Goal: Task Accomplishment & Management: Manage account settings

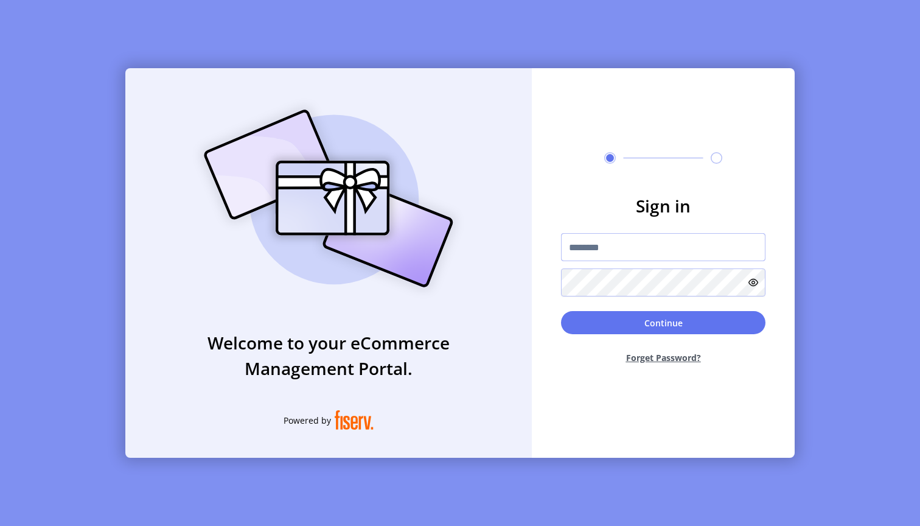
paste input "**********"
type input "**********"
click at [676, 318] on button "Continue" at bounding box center [663, 322] width 205 height 23
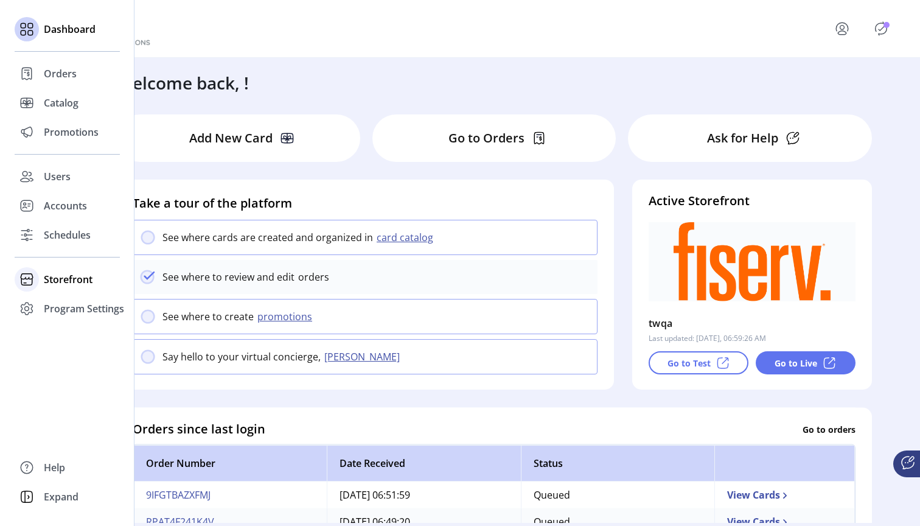
click at [70, 275] on span "Storefront" at bounding box center [68, 279] width 49 height 15
click at [71, 304] on span "Configuration" at bounding box center [76, 303] width 64 height 15
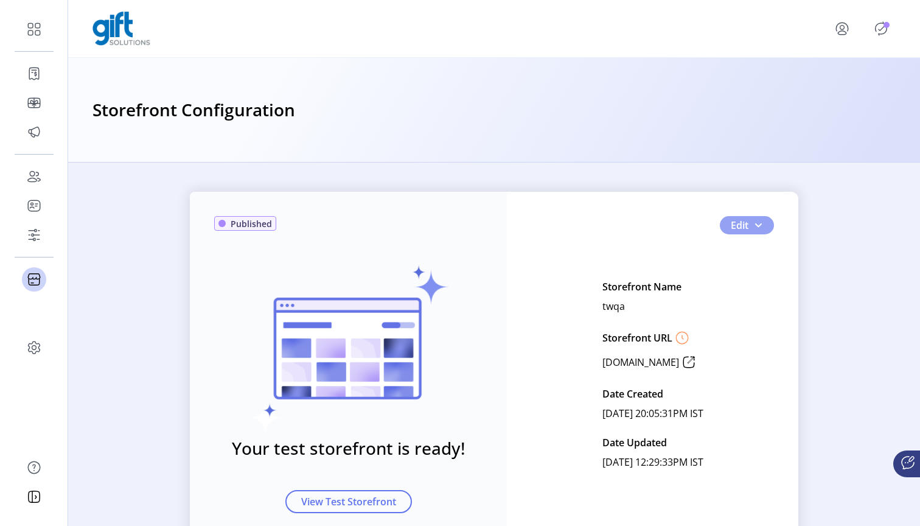
click at [758, 222] on span "button" at bounding box center [759, 225] width 10 height 10
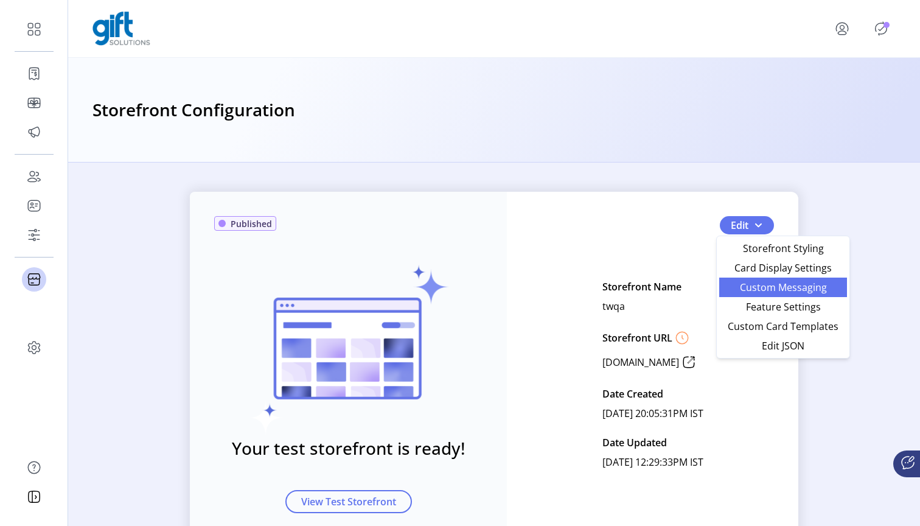
click at [760, 289] on span "Custom Messaging" at bounding box center [783, 287] width 113 height 10
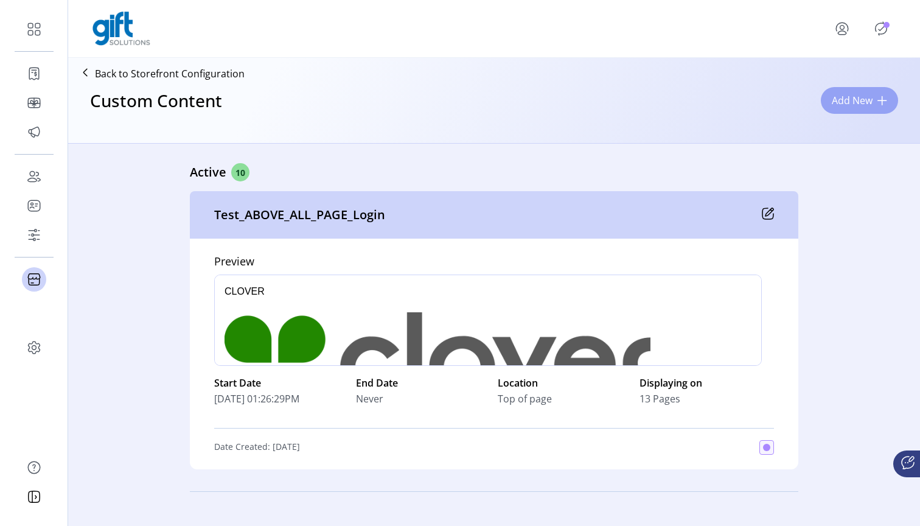
click at [841, 103] on span "Add New" at bounding box center [852, 100] width 41 height 15
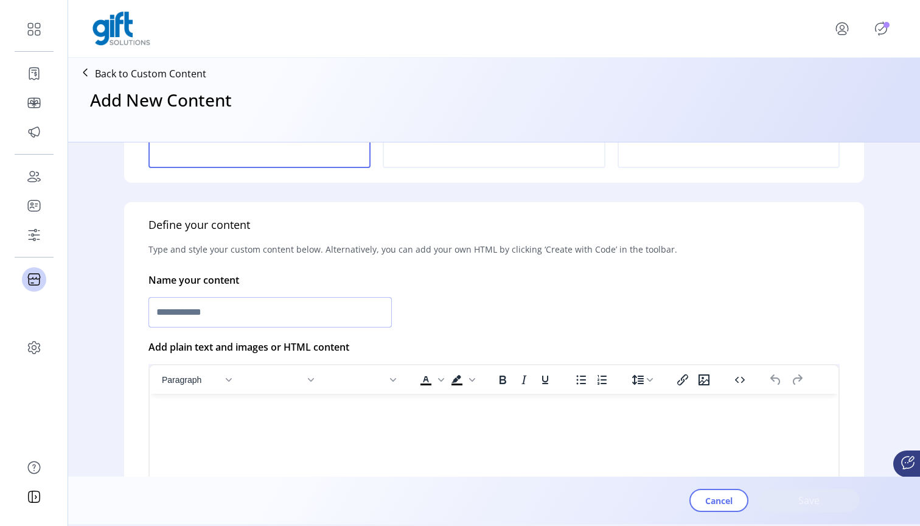
click at [201, 309] on input "text" at bounding box center [270, 312] width 243 height 30
click at [193, 308] on input "***" at bounding box center [270, 312] width 243 height 30
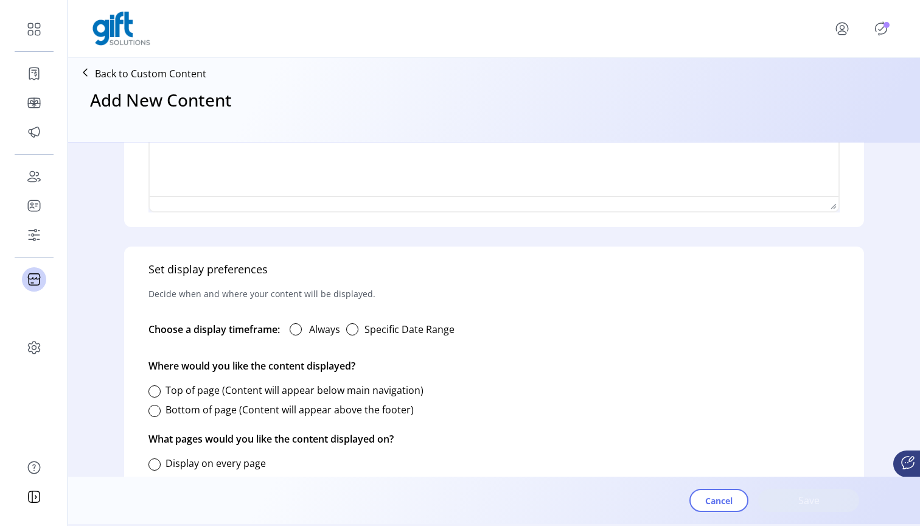
type input "**********"
click at [359, 326] on div "button" at bounding box center [352, 329] width 12 height 12
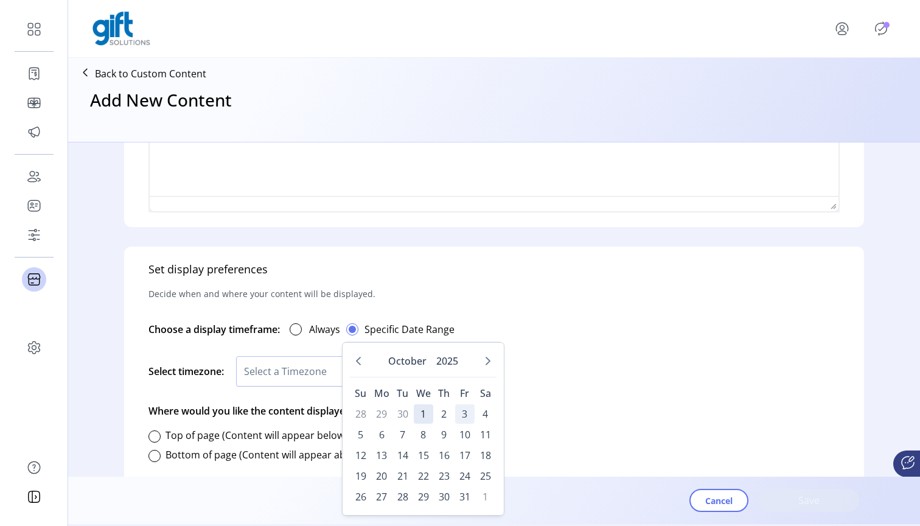
click at [464, 413] on span "3" at bounding box center [464, 413] width 19 height 19
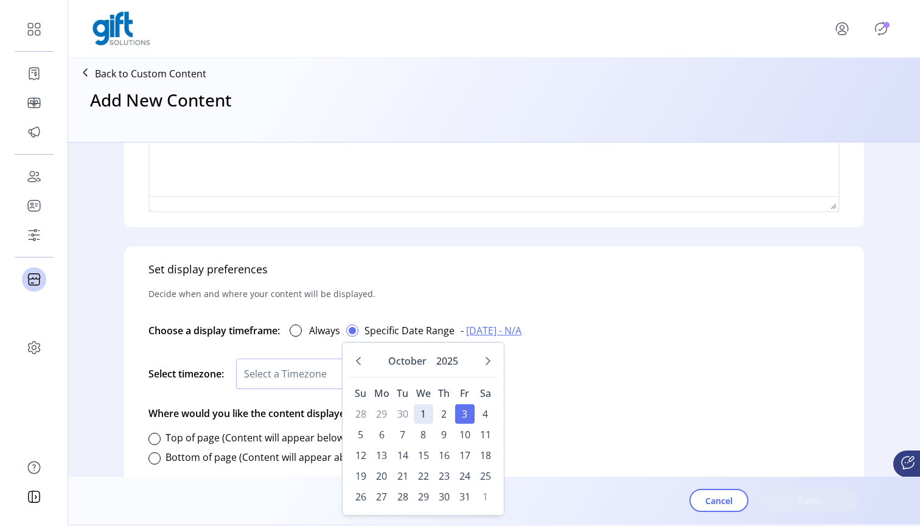
click at [551, 389] on div "Select timezone: Select a Timezone" at bounding box center [495, 373] width 692 height 45
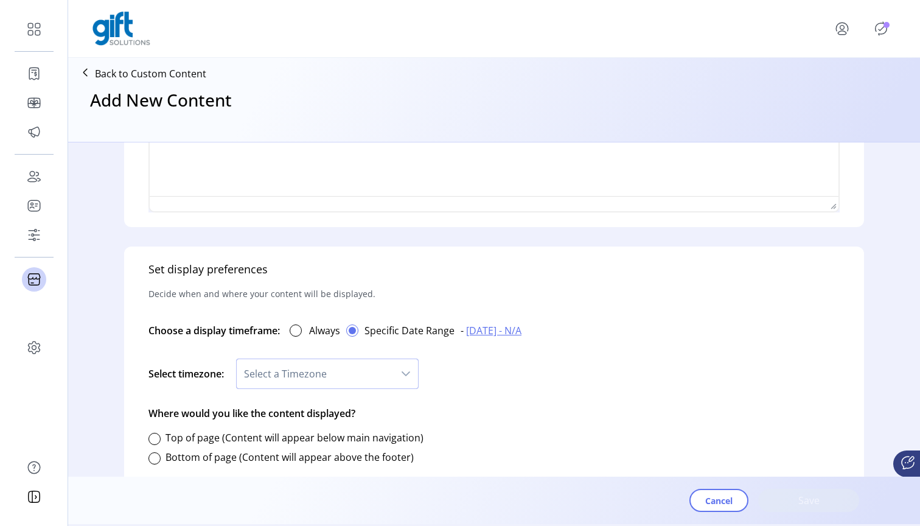
click at [362, 367] on span "Select a Timezone" at bounding box center [315, 373] width 157 height 29
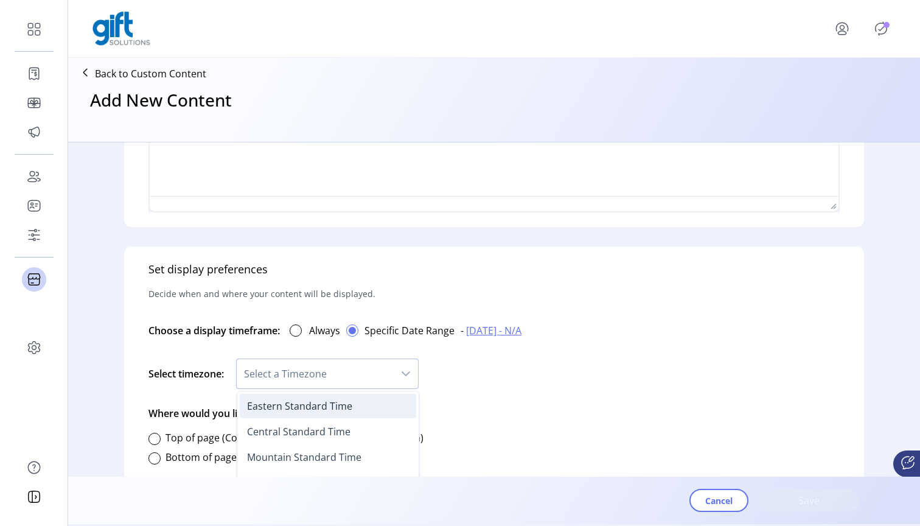
click at [365, 403] on li "Eastern Standard Time" at bounding box center [328, 406] width 177 height 24
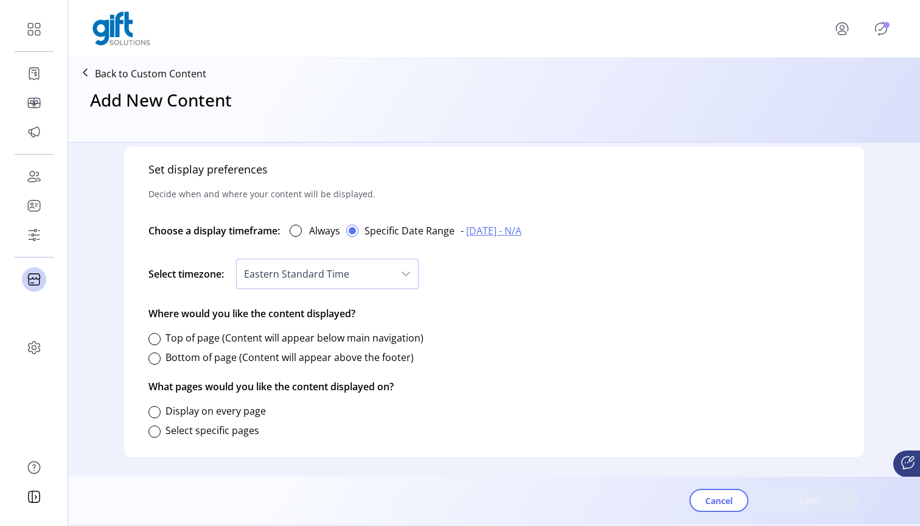
scroll to position [674, 0]
click at [158, 340] on div at bounding box center [155, 339] width 12 height 12
click at [156, 410] on div at bounding box center [155, 412] width 12 height 12
click at [808, 506] on span "Save" at bounding box center [808, 500] width 69 height 15
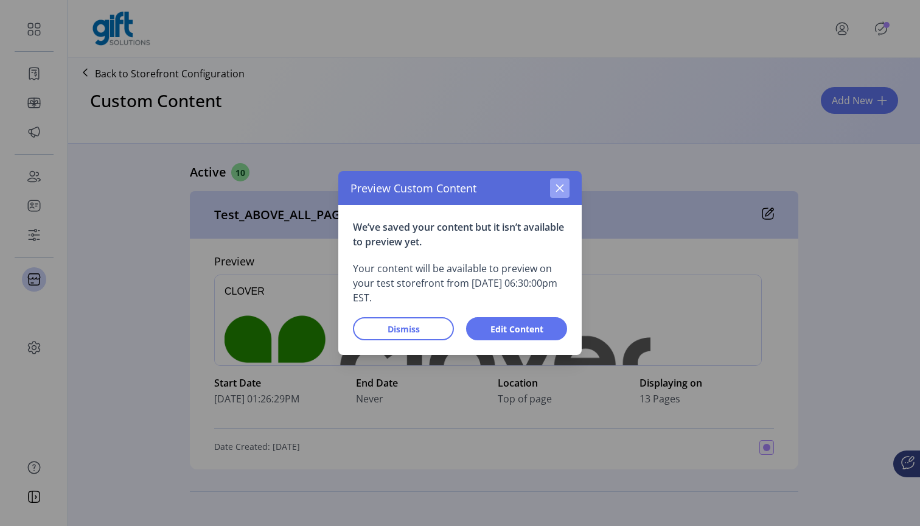
click at [559, 195] on button "button" at bounding box center [559, 187] width 19 height 19
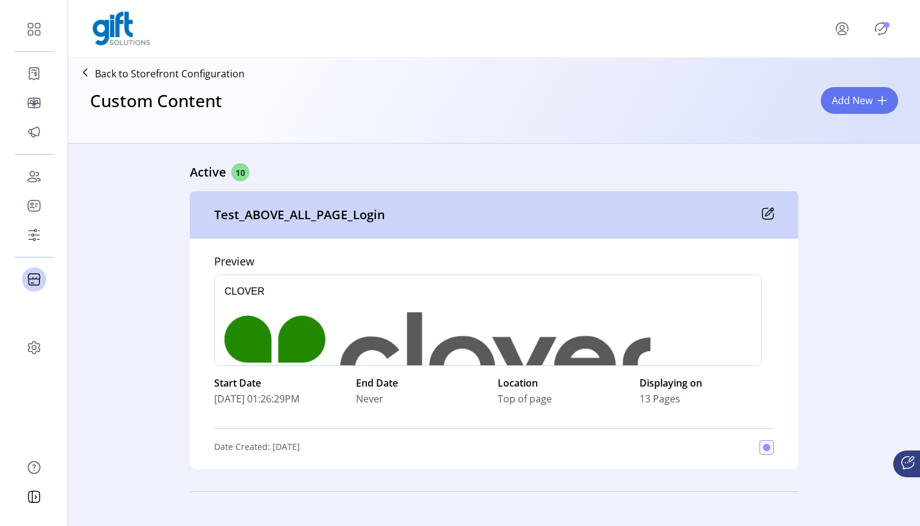
click at [883, 26] on icon "Publisher Panel" at bounding box center [881, 28] width 19 height 19
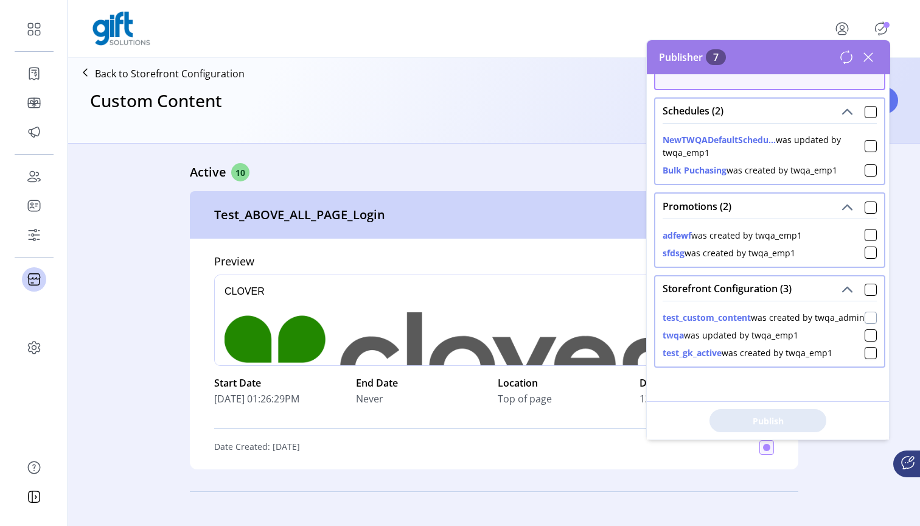
click at [865, 312] on div at bounding box center [871, 318] width 12 height 12
click at [752, 418] on span "Publish 2 Items" at bounding box center [768, 421] width 85 height 13
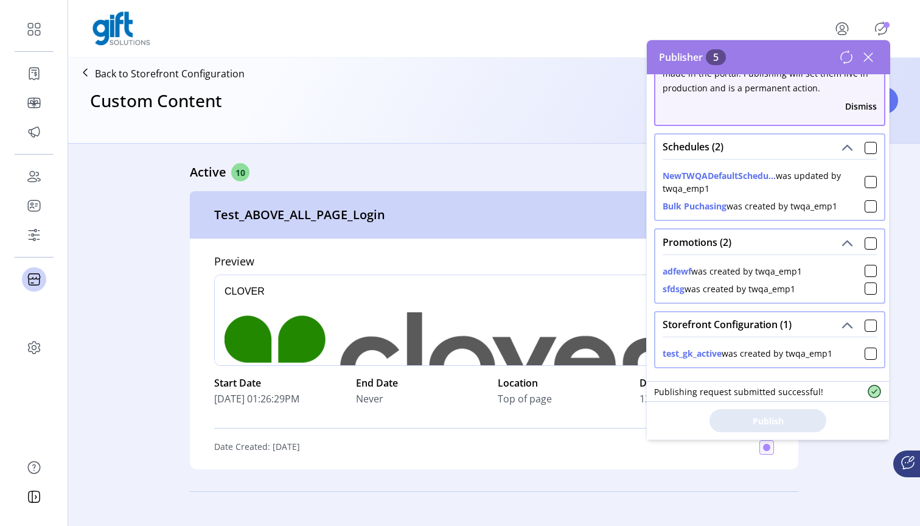
click at [486, 117] on div "Custom Content Add New" at bounding box center [494, 112] width 842 height 54
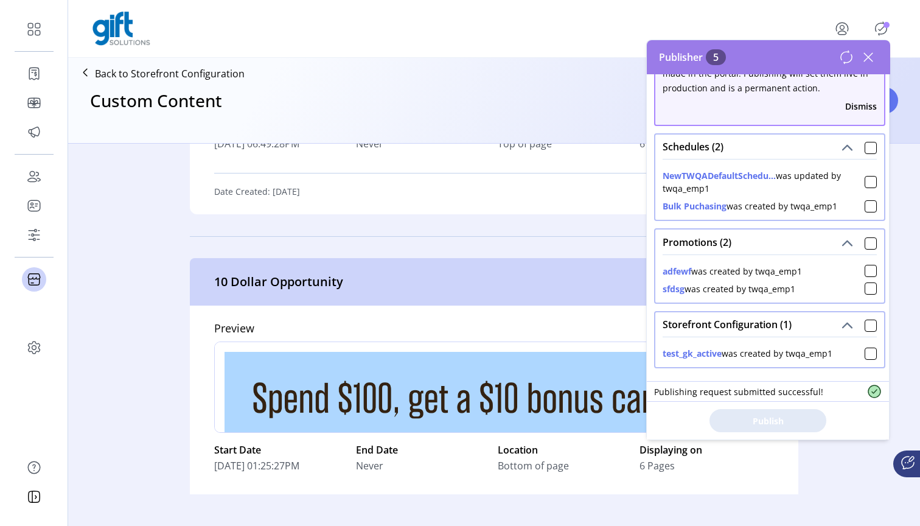
scroll to position [1242, 0]
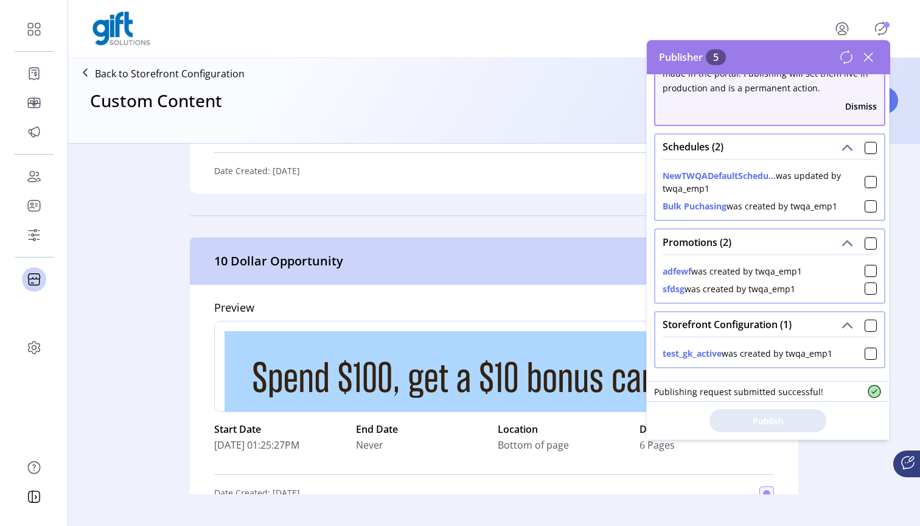
click at [398, 251] on div "10 Dollar Opportunity" at bounding box center [494, 260] width 609 height 47
click at [872, 62] on icon at bounding box center [868, 56] width 19 height 19
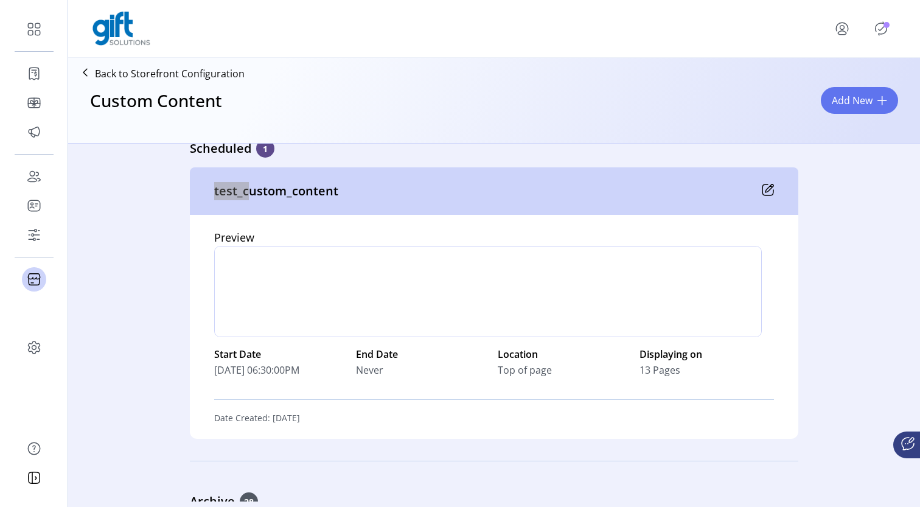
scroll to position [3300, 0]
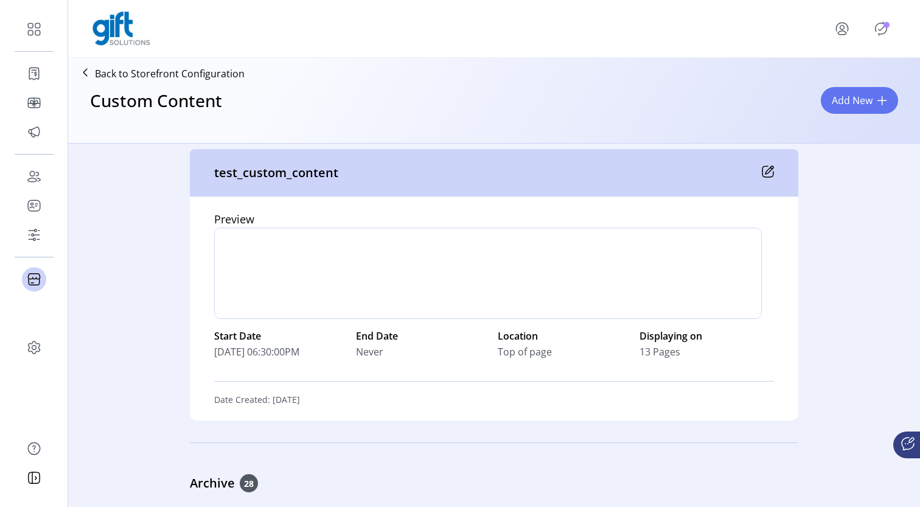
click at [769, 172] on icon at bounding box center [768, 172] width 12 height 12
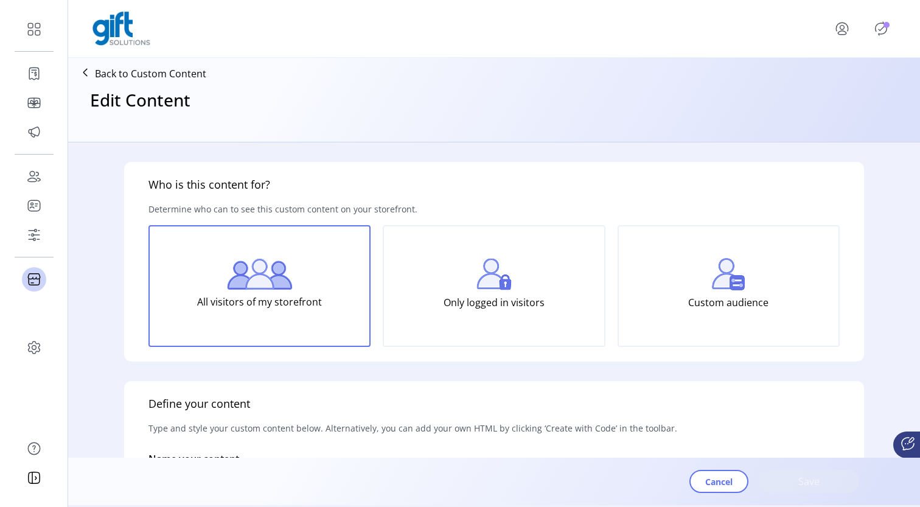
type input "**********"
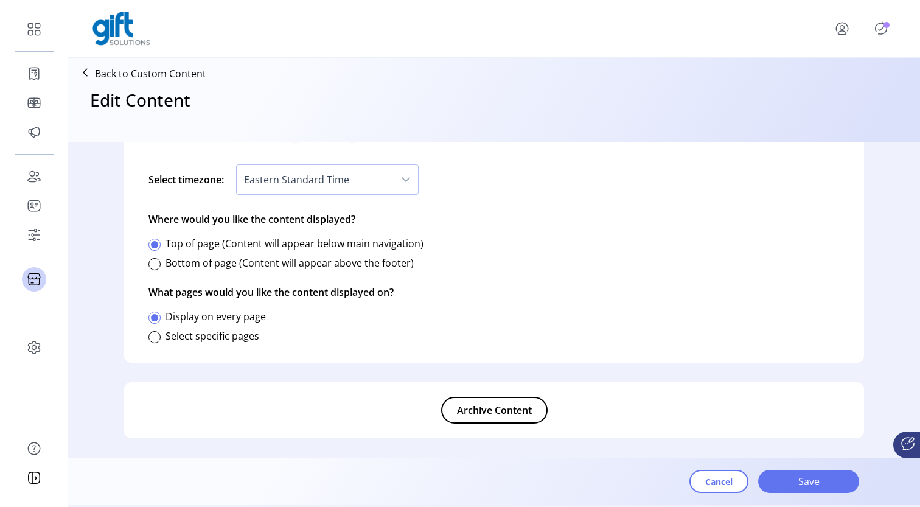
scroll to position [768, 0]
click at [488, 408] on span "Archive Content" at bounding box center [494, 410] width 75 height 15
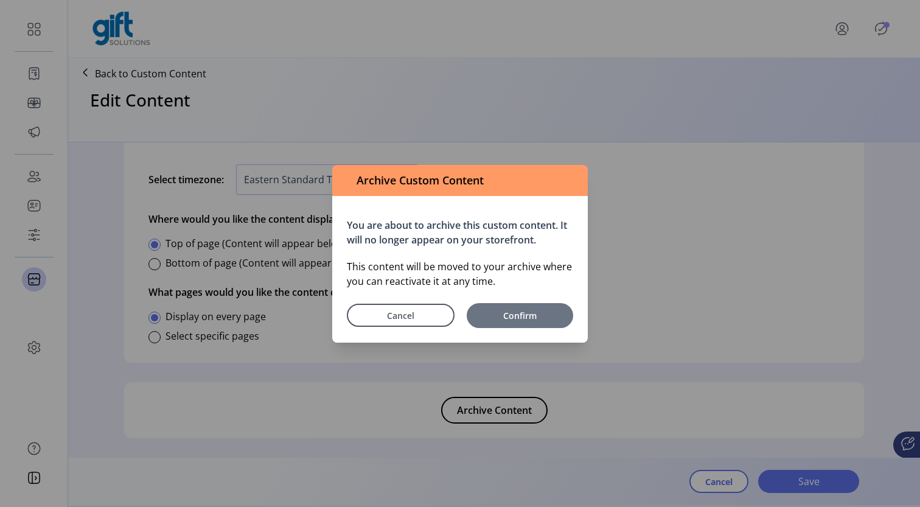
click at [513, 318] on span "Confirm" at bounding box center [520, 315] width 94 height 13
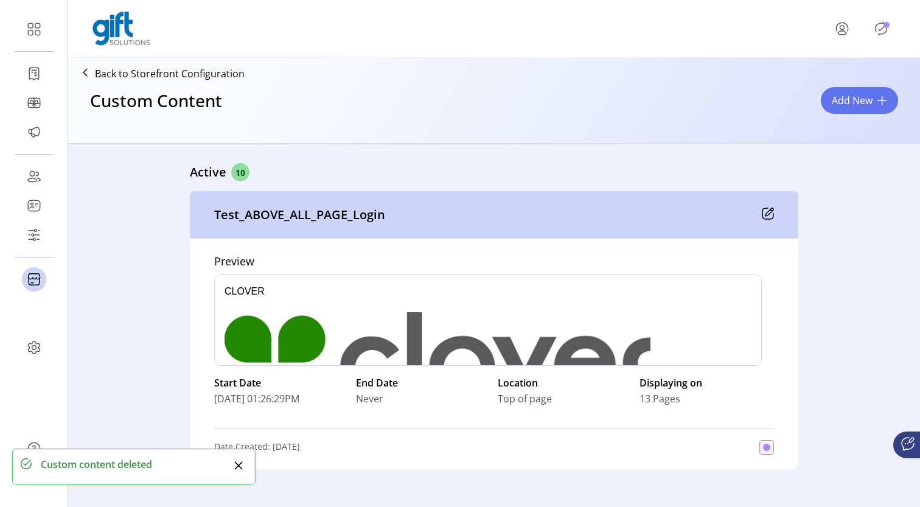
click at [882, 34] on icon "Publisher Panel" at bounding box center [882, 28] width 12 height 13
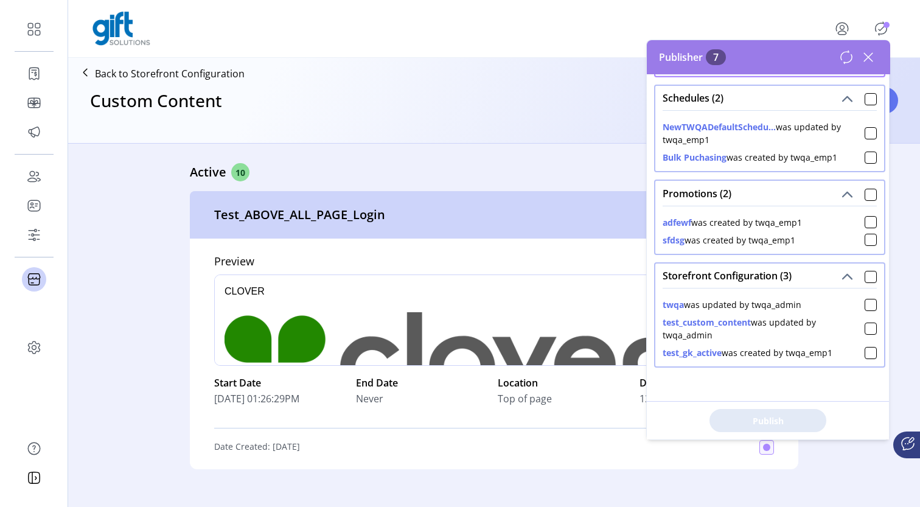
scroll to position [91, 0]
click at [865, 327] on div at bounding box center [871, 329] width 12 height 12
click at [769, 422] on span "Publish 2 Items" at bounding box center [768, 421] width 85 height 13
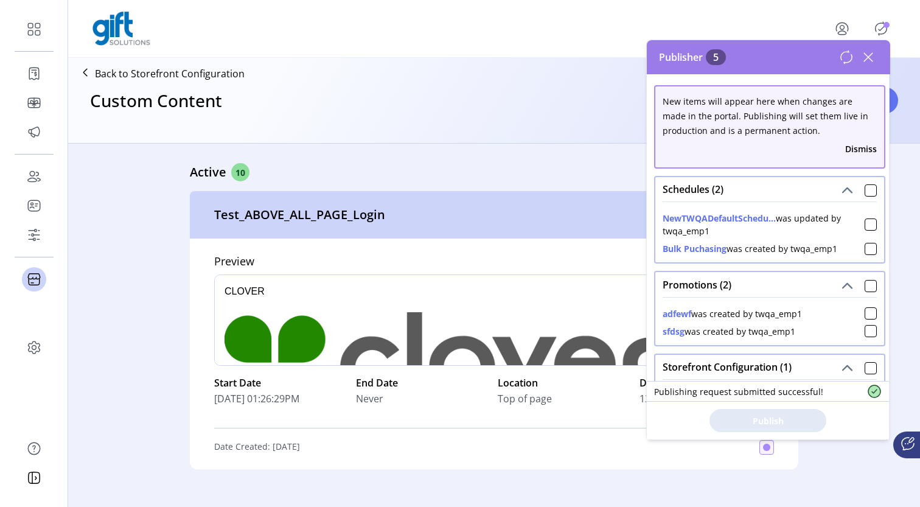
click at [867, 60] on icon at bounding box center [868, 56] width 19 height 19
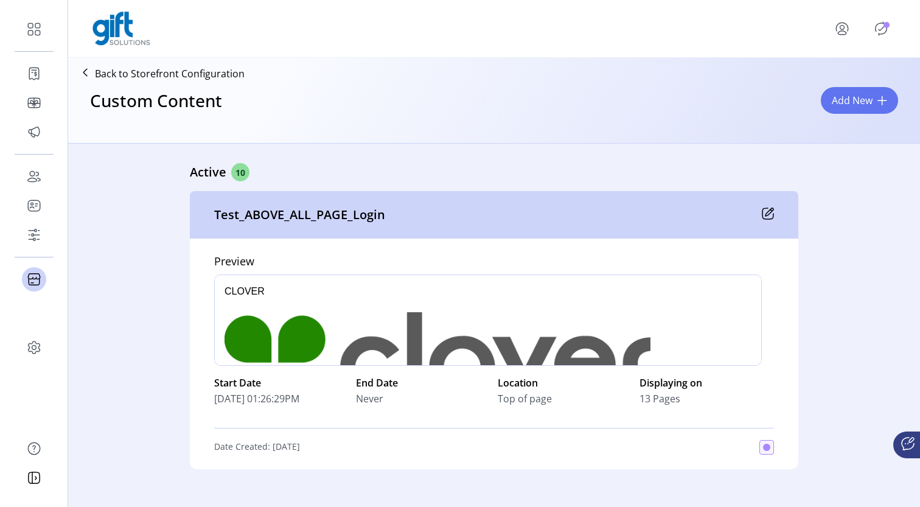
click at [594, 94] on div "Custom Content Add New" at bounding box center [494, 112] width 842 height 54
